Goal: Task Accomplishment & Management: Use online tool/utility

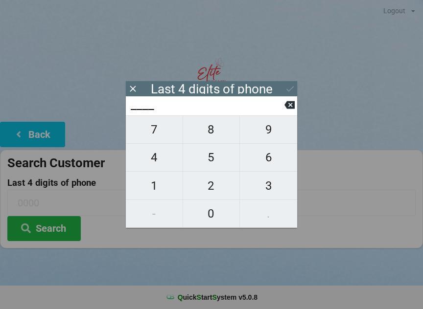
click at [263, 163] on span "6" at bounding box center [268, 157] width 57 height 21
type input "6___"
click at [157, 160] on span "4" at bounding box center [154, 157] width 57 height 21
type input "64__"
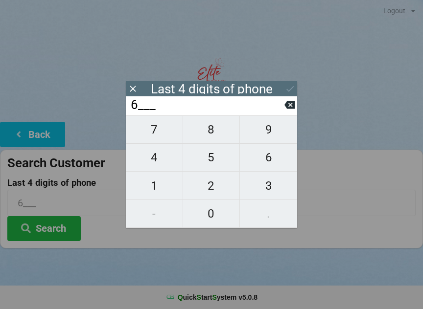
type input "64__"
click at [269, 132] on span "9" at bounding box center [268, 129] width 57 height 21
type input "649_"
click at [159, 160] on span "4" at bounding box center [154, 157] width 57 height 21
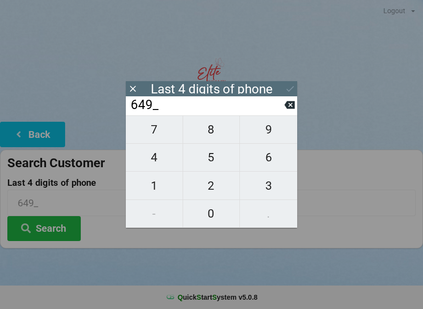
type input "6494"
click at [62, 230] on button "Search" at bounding box center [43, 228] width 73 height 25
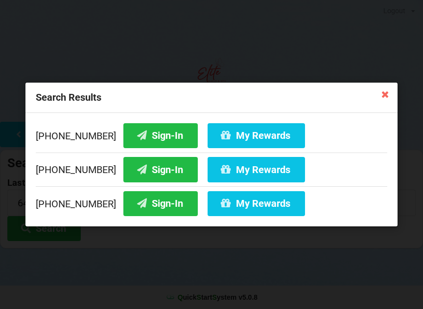
click at [157, 210] on button "Sign-In" at bounding box center [160, 203] width 74 height 25
